Goal: Task Accomplishment & Management: Use online tool/utility

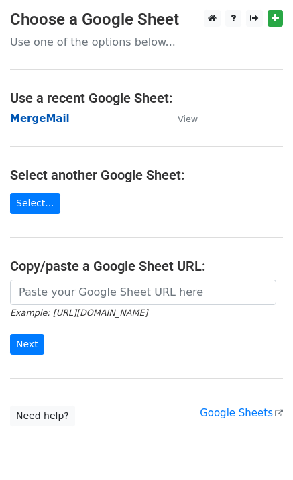
click at [34, 122] on strong "MergeMail" at bounding box center [40, 119] width 60 height 12
click at [50, 123] on strong "MergeMail" at bounding box center [40, 119] width 60 height 12
click at [35, 123] on strong "MergeMail" at bounding box center [40, 119] width 60 height 12
click at [47, 123] on strong "MergeMail" at bounding box center [40, 119] width 60 height 12
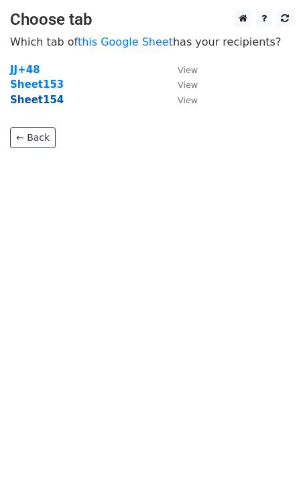
click at [38, 101] on strong "Sheet154" at bounding box center [37, 100] width 54 height 12
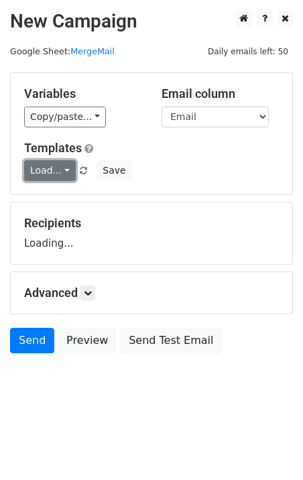
click at [48, 171] on link "Load..." at bounding box center [50, 170] width 52 height 21
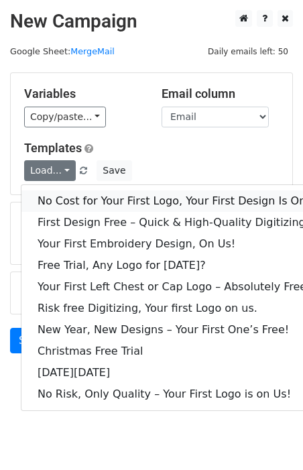
click at [83, 198] on link "No Cost for Your First Logo, Your First Design Is On Us!" at bounding box center [182, 200] width 322 height 21
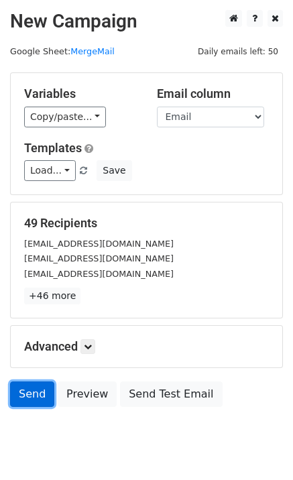
click at [27, 399] on link "Send" at bounding box center [32, 394] width 44 height 25
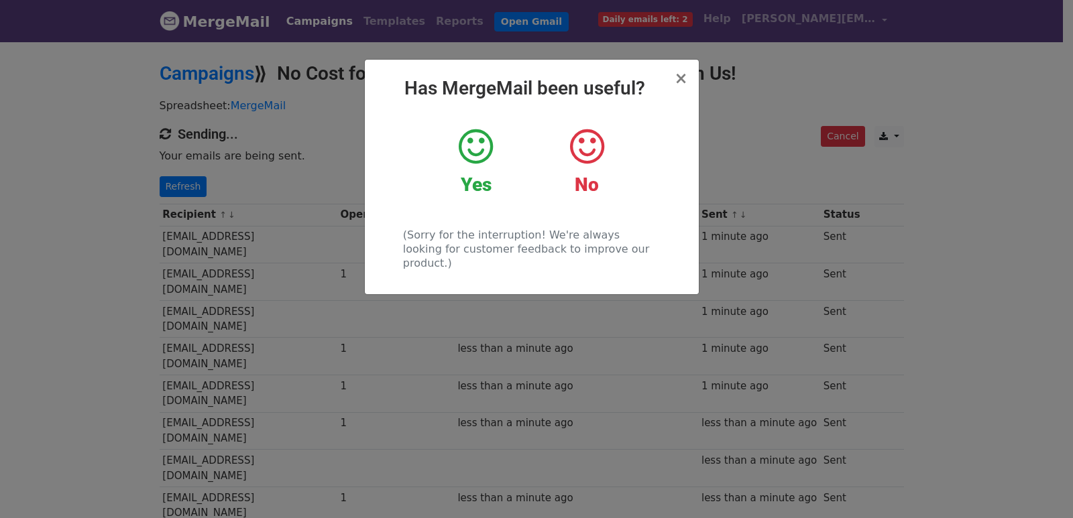
click at [264, 203] on div "× Has MergeMail been useful? Yes No (Sorry for the interruption! We're always l…" at bounding box center [536, 279] width 1073 height 478
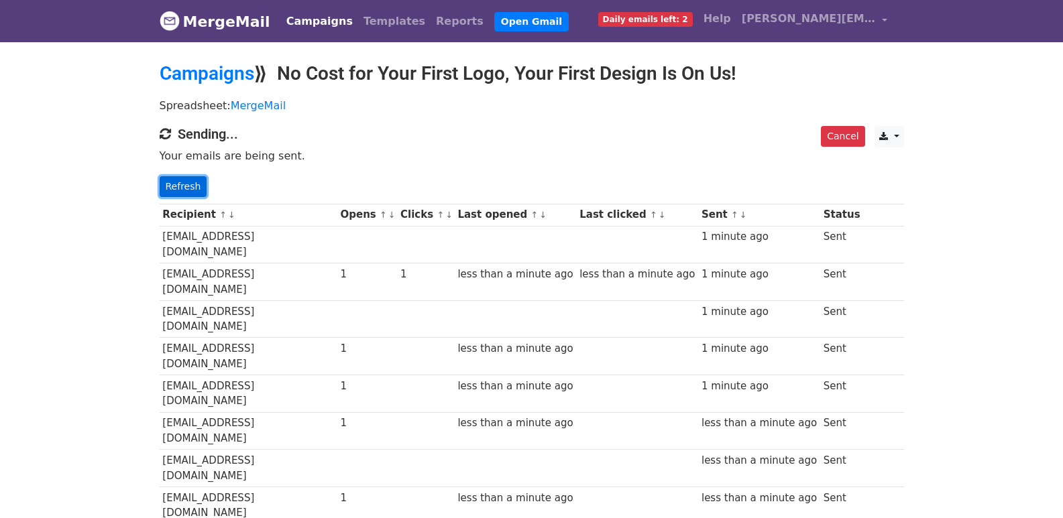
click at [186, 183] on link "Refresh" at bounding box center [184, 186] width 48 height 21
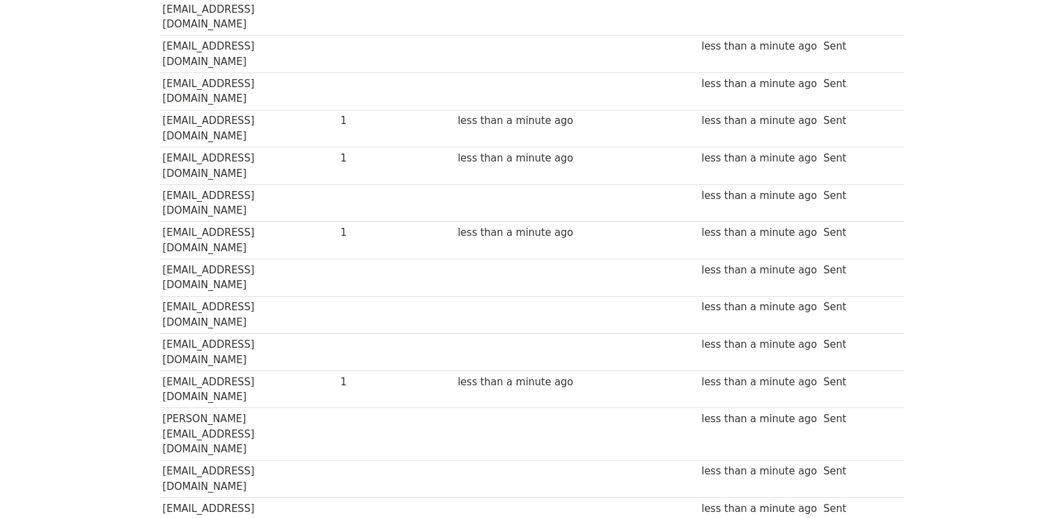
scroll to position [914, 0]
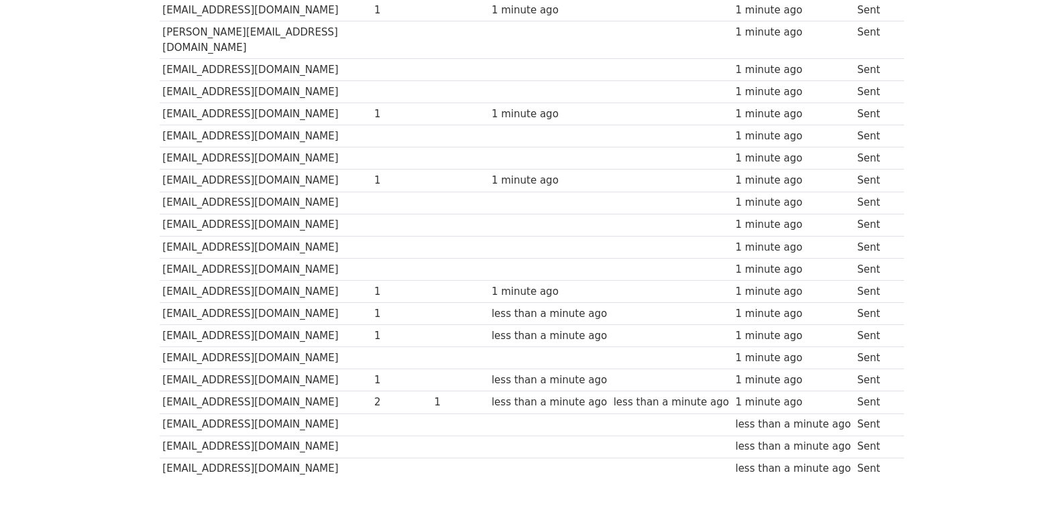
scroll to position [894, 0]
